Goal: Transaction & Acquisition: Purchase product/service

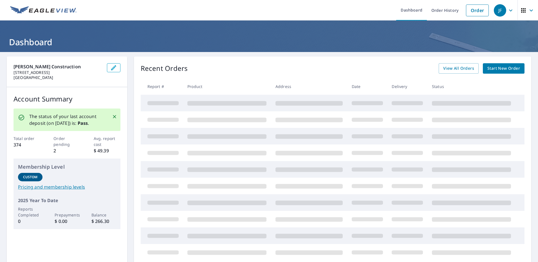
click at [111, 117] on div "The status of your last account deposit (on [DATE]) is: Pass ." at bounding box center [67, 120] width 107 height 23
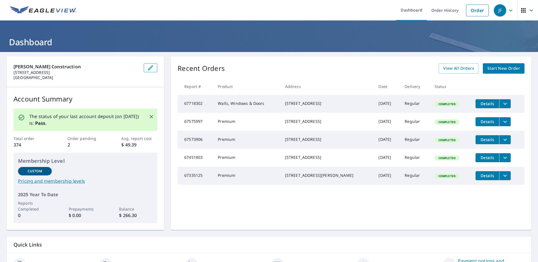
click at [498, 70] on span "Start New Order" at bounding box center [503, 68] width 33 height 7
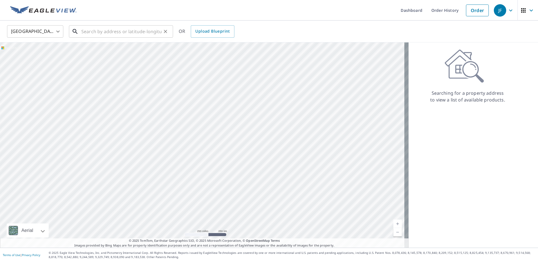
click at [98, 32] on input "text" at bounding box center [121, 32] width 80 height 16
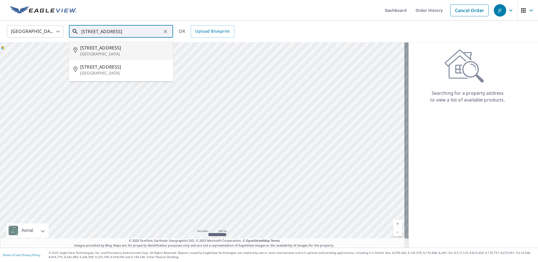
click at [103, 50] on span "[STREET_ADDRESS]" at bounding box center [124, 47] width 88 height 7
type input "[STREET_ADDRESS]"
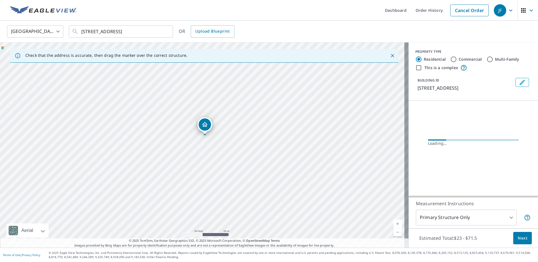
drag, startPoint x: 188, startPoint y: 139, endPoint x: 281, endPoint y: 164, distance: 95.9
click at [281, 164] on div "[STREET_ADDRESS]" at bounding box center [204, 144] width 409 height 205
drag, startPoint x: 224, startPoint y: 132, endPoint x: 252, endPoint y: 172, distance: 48.3
click at [251, 173] on div "[STREET_ADDRESS]" at bounding box center [204, 144] width 409 height 205
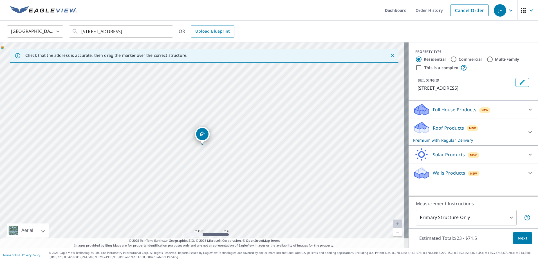
click at [520, 238] on span "Next" at bounding box center [523, 238] width 10 height 7
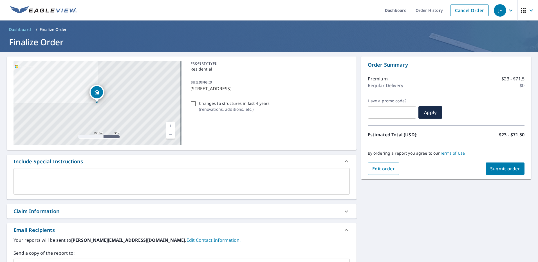
click at [21, 212] on div "Claim Information" at bounding box center [37, 212] width 46 height 8
checkbox input "true"
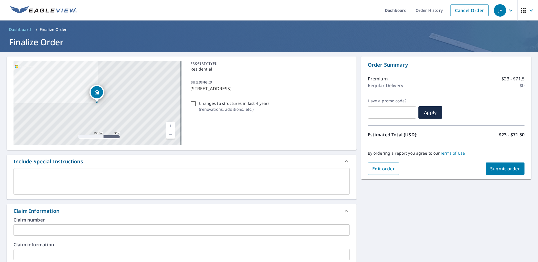
click at [24, 229] on input "text" at bounding box center [182, 230] width 336 height 11
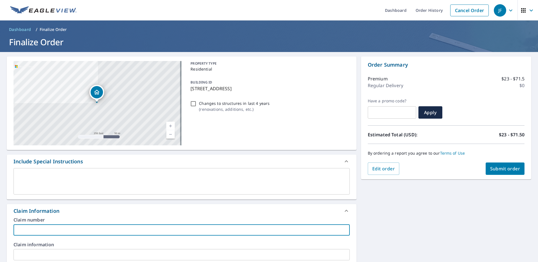
type input "M"
checkbox input "true"
type input "Mi"
checkbox input "true"
type input "Mic"
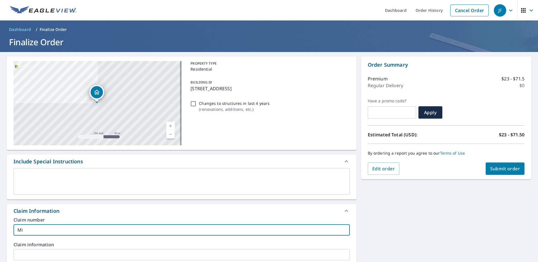
checkbox input "true"
type input "Mich"
checkbox input "true"
type input "Micha"
checkbox input "true"
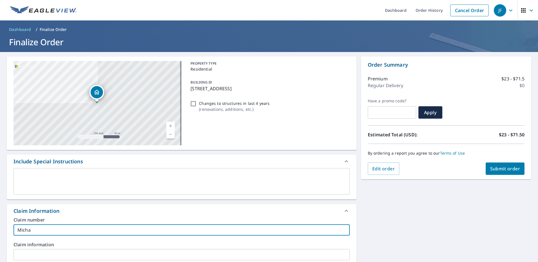
type input "Michae"
checkbox input "true"
type input "[PERSON_NAME]"
checkbox input "true"
type input "[PERSON_NAME]"
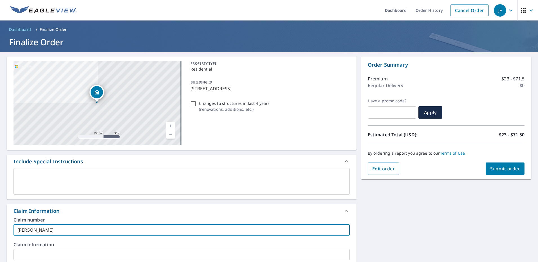
checkbox input "true"
type input "[PERSON_NAME]"
checkbox input "true"
type input "[PERSON_NAME]"
checkbox input "true"
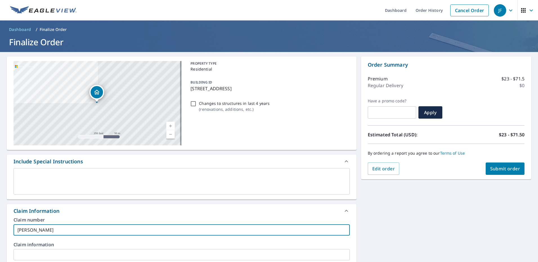
type input "[PERSON_NAME]"
checkbox input "true"
type input "[PERSON_NAME]"
checkbox input "true"
type input "[PERSON_NAME]"
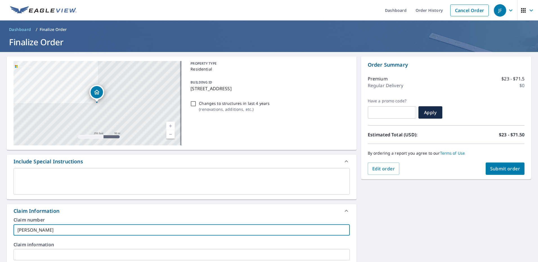
checkbox input "true"
type input "[PERSON_NAME]"
checkbox input "true"
type input "[PERSON_NAME]"
checkbox input "true"
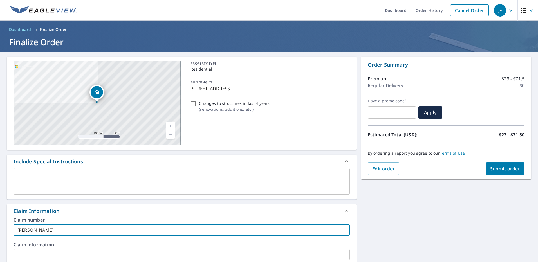
type input "[PERSON_NAME]"
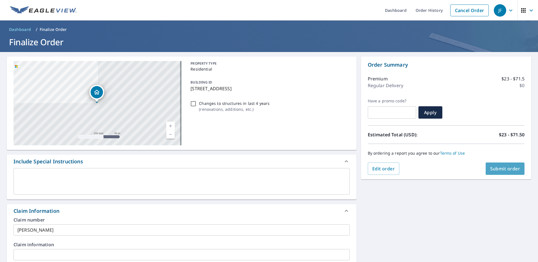
click at [511, 169] on span "Submit order" at bounding box center [505, 169] width 30 height 6
checkbox input "true"
